Goal: Navigation & Orientation: Find specific page/section

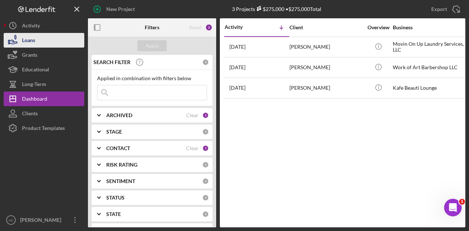
click at [36, 41] on button "Loans" at bounding box center [44, 40] width 81 height 15
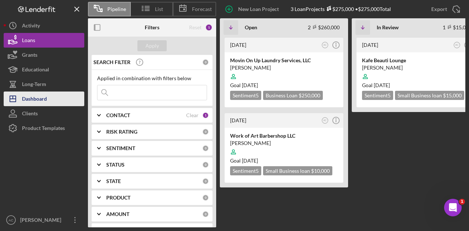
click at [37, 101] on div "Dashboard" at bounding box center [34, 100] width 25 height 16
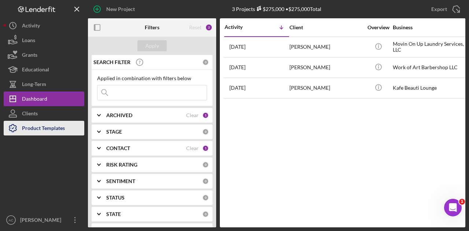
click at [44, 127] on div "Product Templates" at bounding box center [43, 129] width 43 height 16
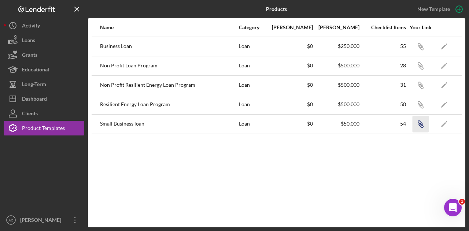
click at [421, 126] on icon "button" at bounding box center [421, 125] width 4 height 4
